Goal: Task Accomplishment & Management: Manage account settings

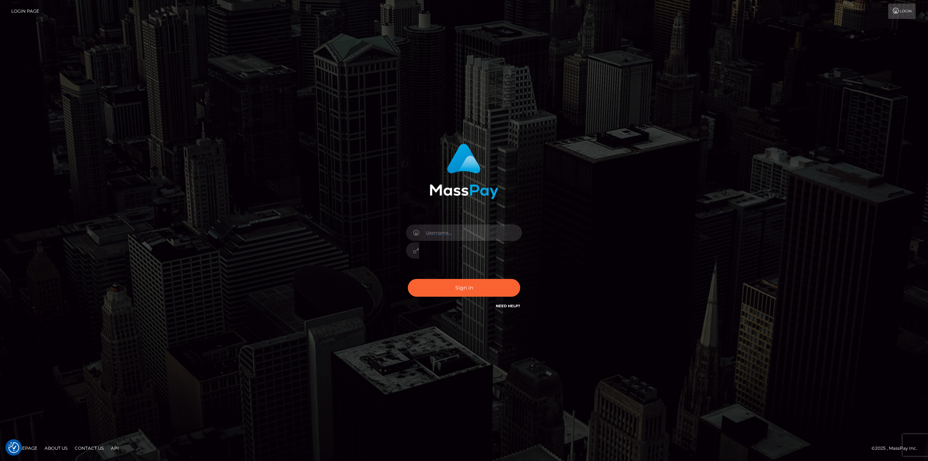
type input "gmjobin"
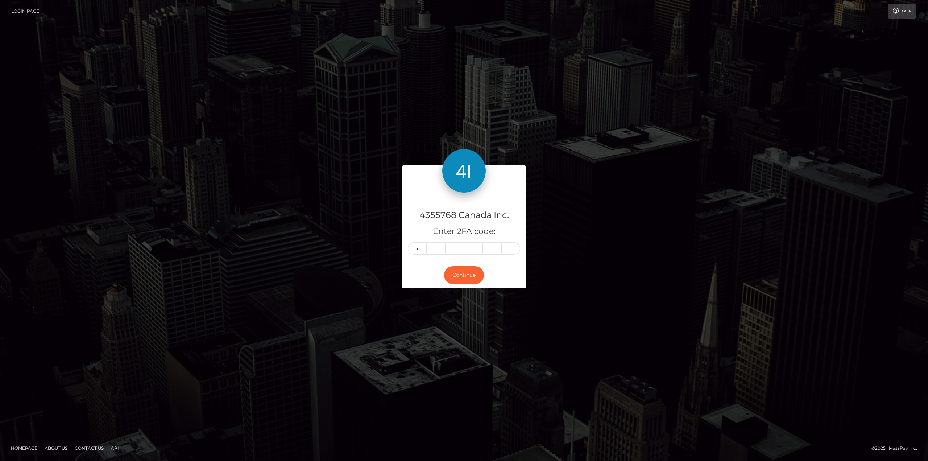
type input "2"
type input "8"
type input "2"
type input "6"
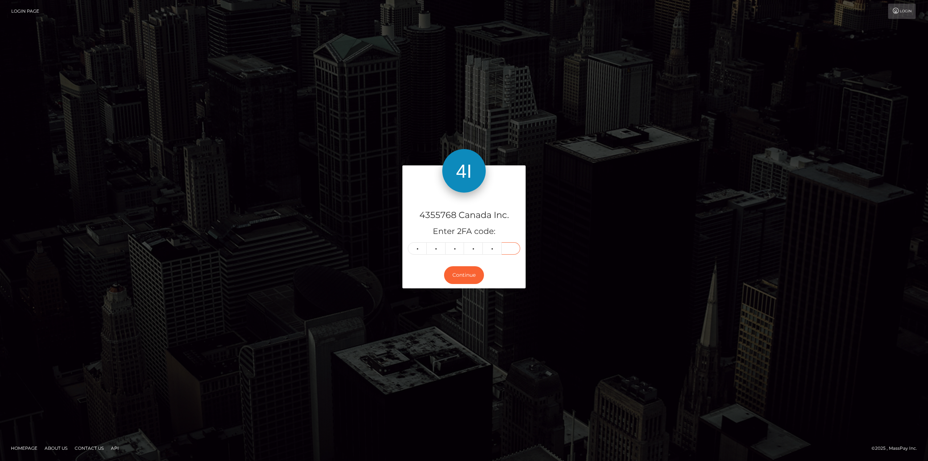
type input "4"
